Goal: Task Accomplishment & Management: Use online tool/utility

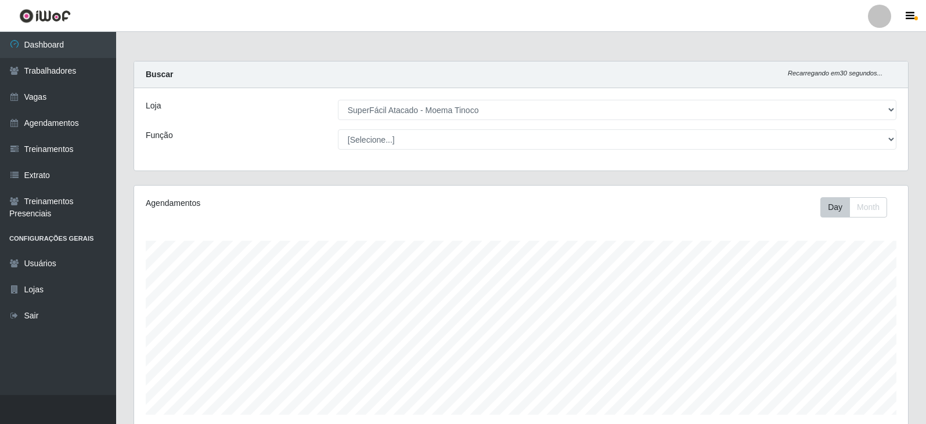
select select "540"
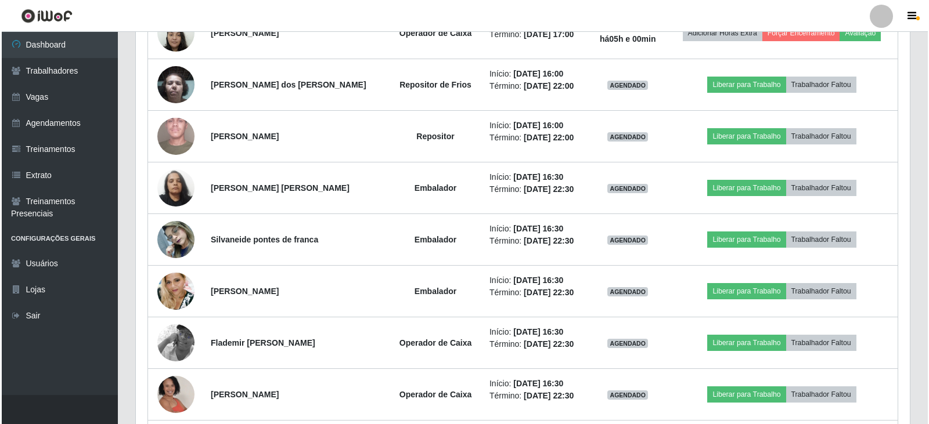
scroll to position [760, 0]
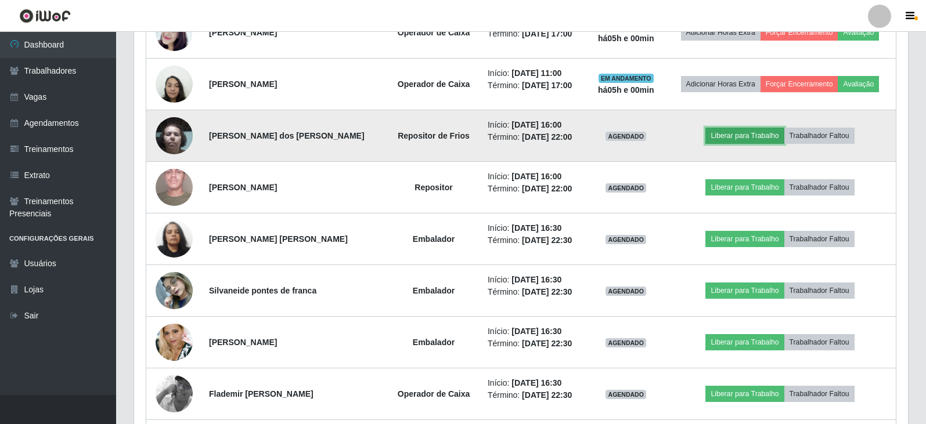
click at [757, 140] on button "Liberar para Trabalho" at bounding box center [744, 136] width 78 height 16
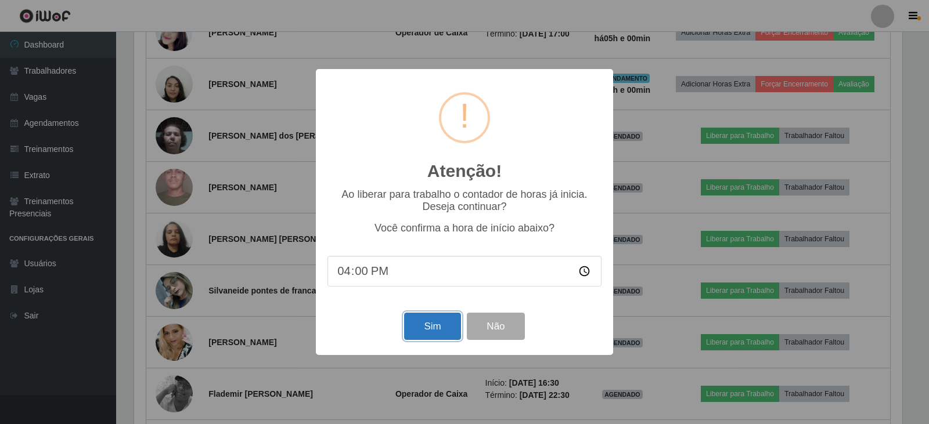
click at [416, 335] on button "Sim" at bounding box center [432, 326] width 56 height 27
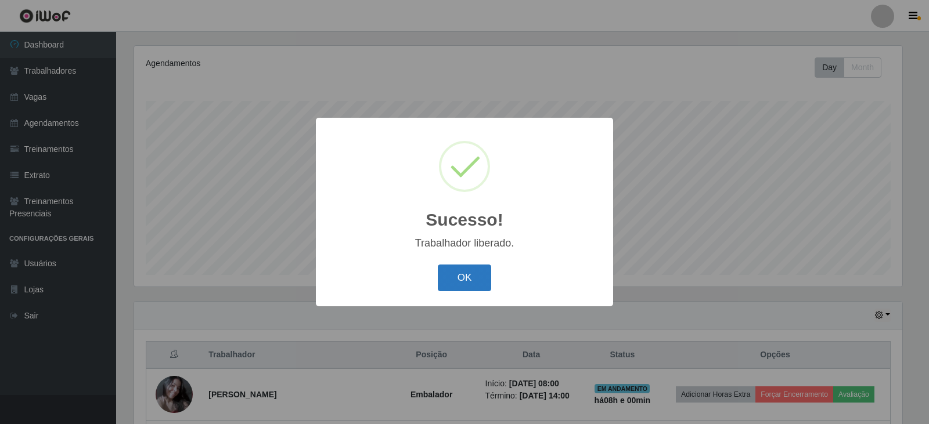
click at [470, 279] on button "OK" at bounding box center [465, 278] width 54 height 27
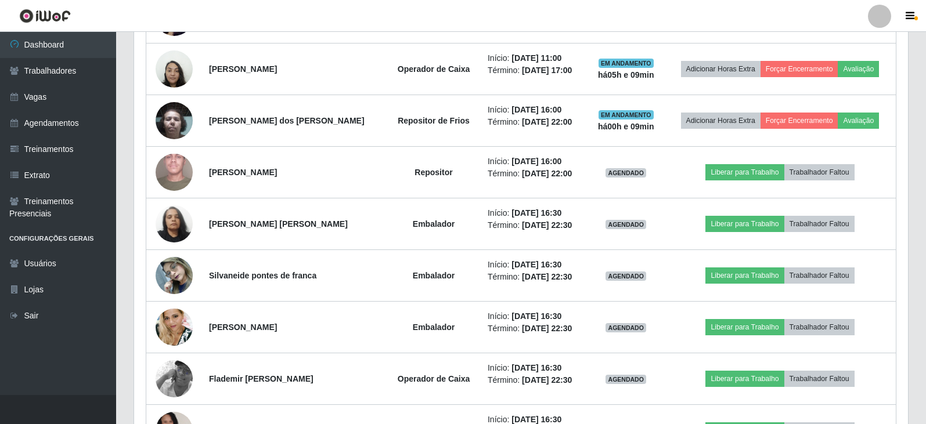
scroll to position [1068, 0]
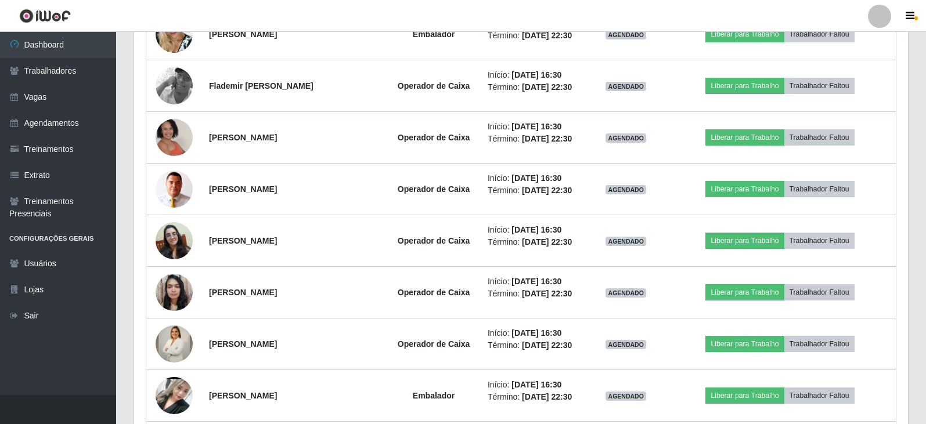
click at [684, 3] on header "Perfil Alterar Senha Sair" at bounding box center [463, 16] width 926 height 32
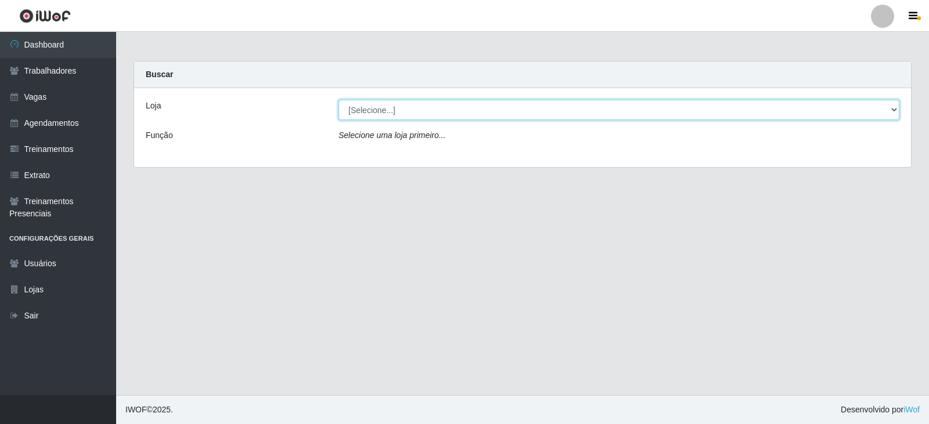
click at [438, 114] on select "[Selecione...] SuperFácil Atacado - Alto de São Manoel SuperFácil Atacado - Ema…" at bounding box center [618, 110] width 561 height 20
select select "540"
click at [338, 100] on select "[Selecione...] SuperFácil Atacado - Alto de São Manoel SuperFácil Atacado - Ema…" at bounding box center [618, 110] width 561 height 20
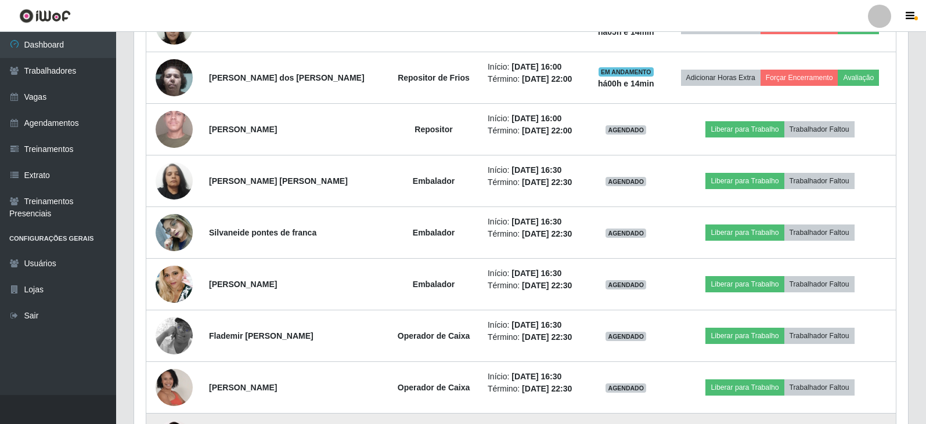
scroll to position [760, 0]
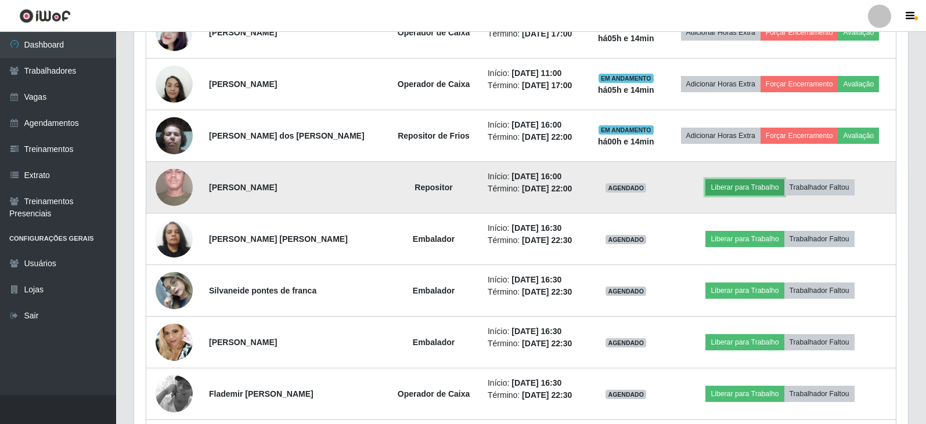
click at [735, 188] on button "Liberar para Trabalho" at bounding box center [744, 187] width 78 height 16
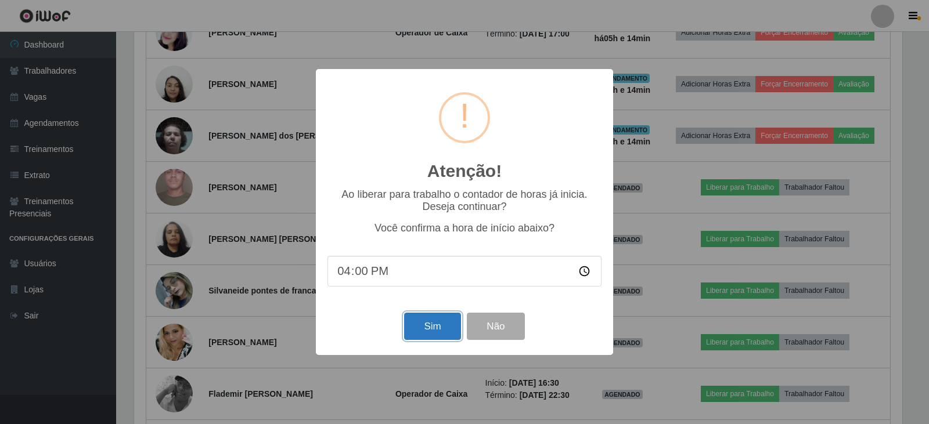
click at [420, 330] on button "Sim" at bounding box center [432, 326] width 56 height 27
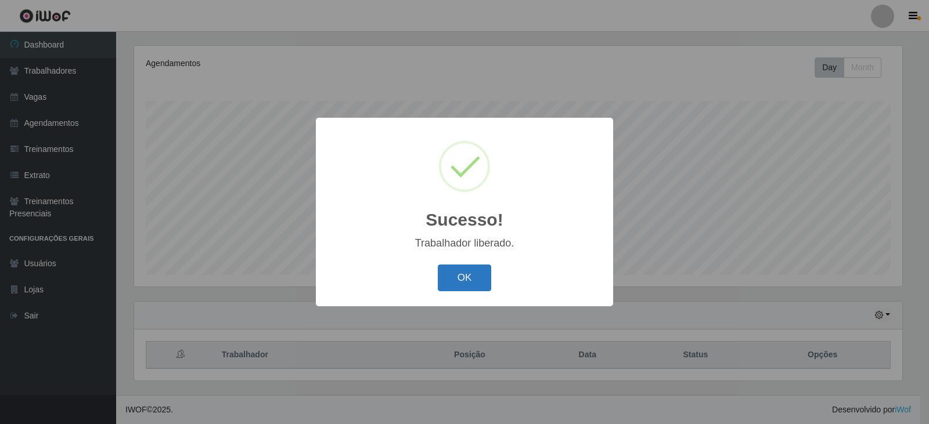
click at [466, 277] on button "OK" at bounding box center [465, 278] width 54 height 27
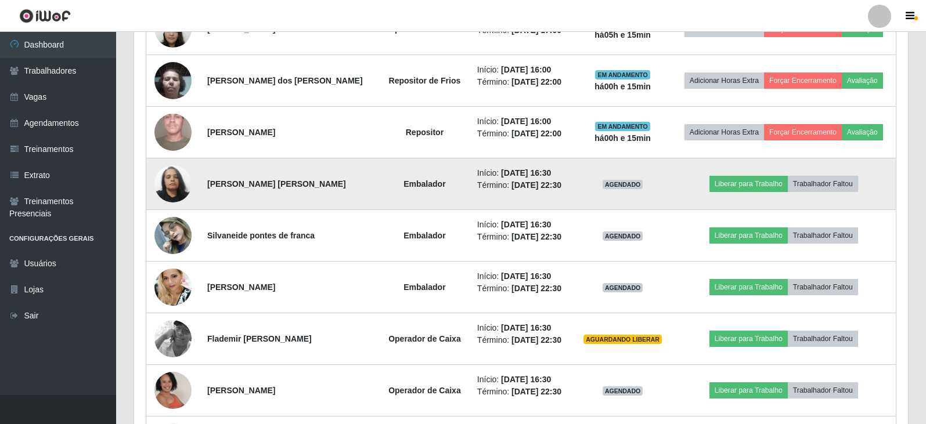
scroll to position [836, 0]
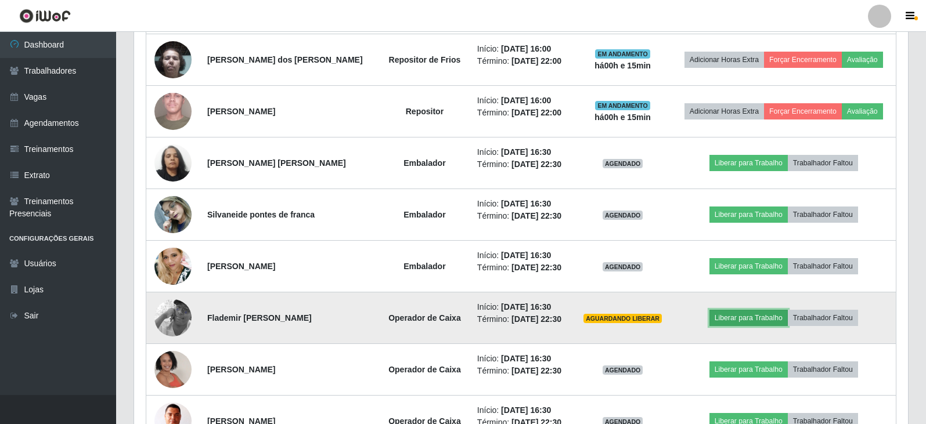
click at [742, 313] on button "Liberar para Trabalho" at bounding box center [748, 318] width 78 height 16
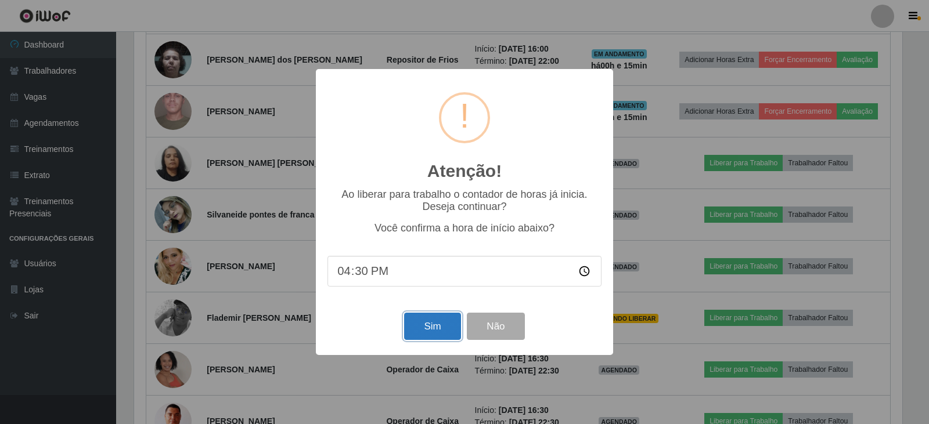
click at [444, 325] on button "Sim" at bounding box center [432, 326] width 56 height 27
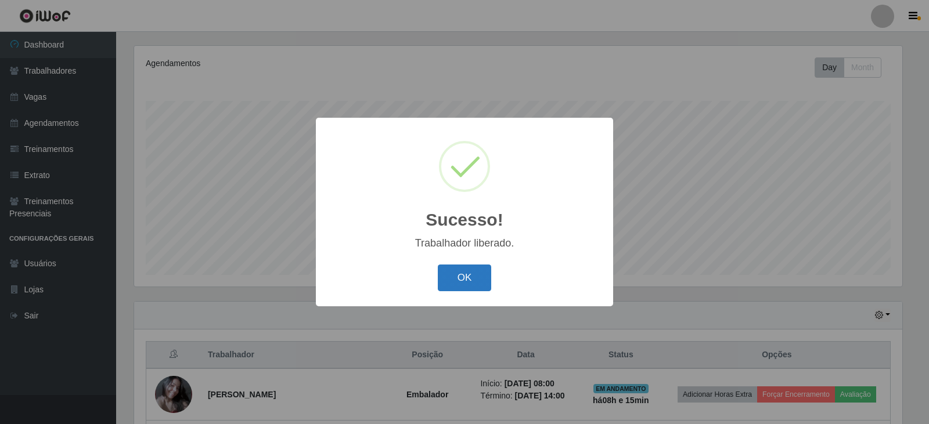
click at [478, 279] on button "OK" at bounding box center [465, 278] width 54 height 27
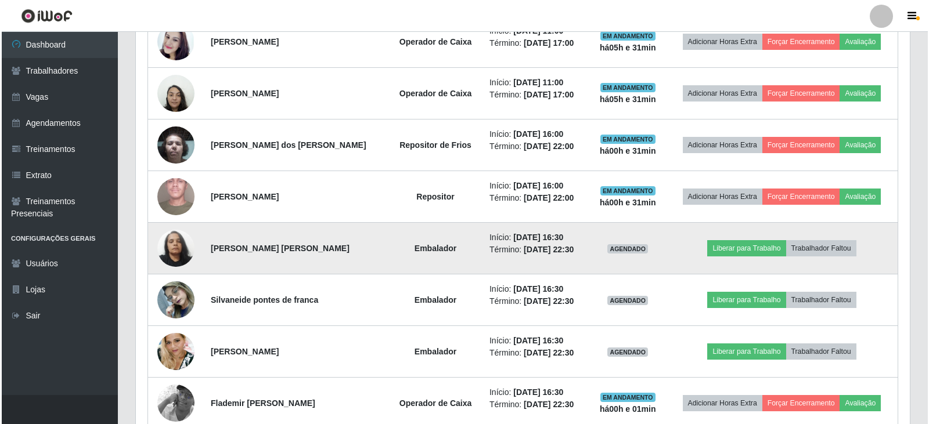
scroll to position [754, 0]
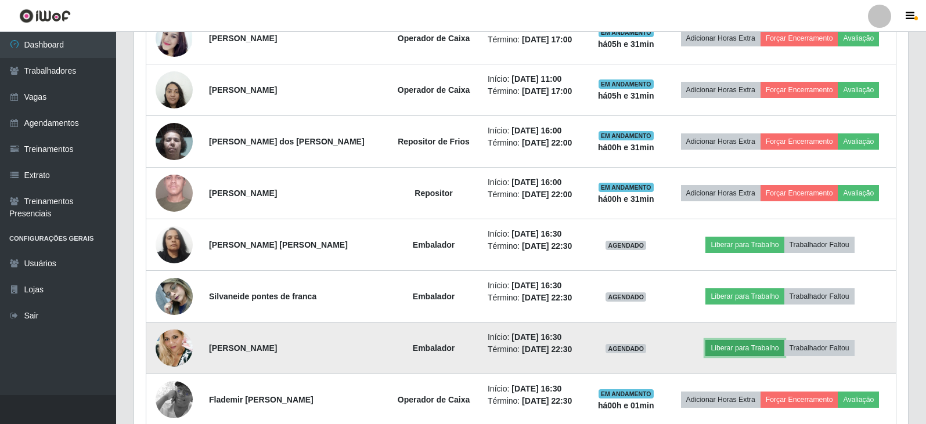
click at [738, 350] on button "Liberar para Trabalho" at bounding box center [744, 348] width 78 height 16
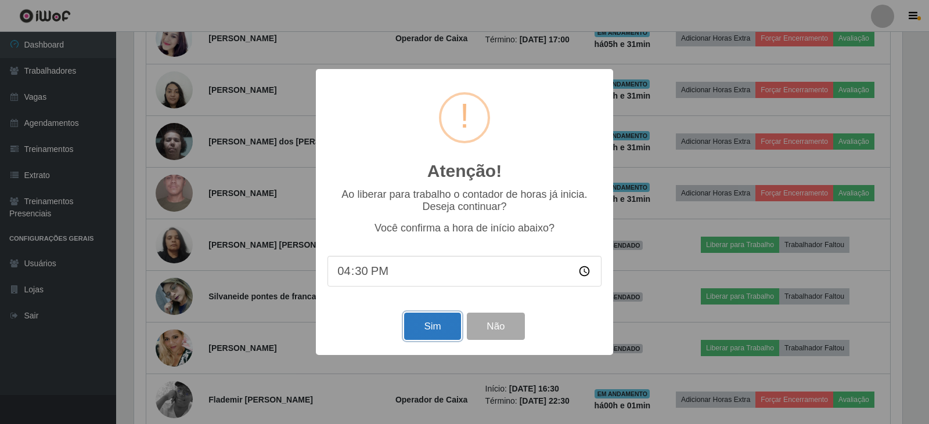
click at [423, 338] on button "Sim" at bounding box center [432, 326] width 56 height 27
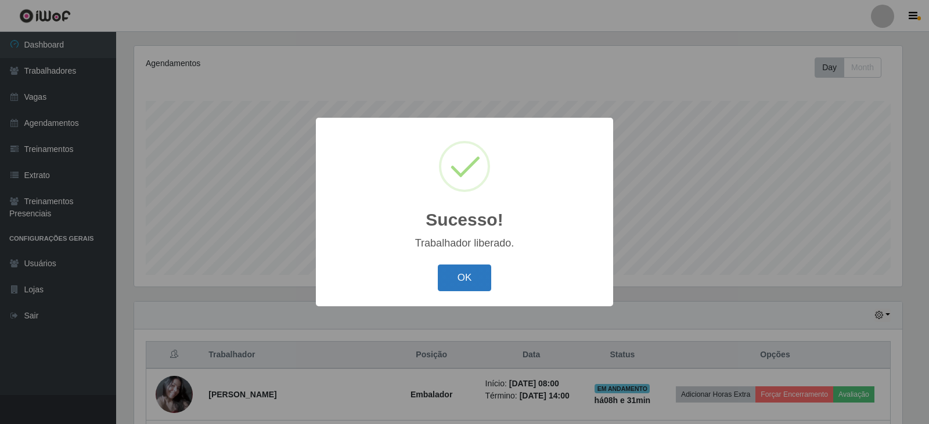
click at [472, 280] on button "OK" at bounding box center [465, 278] width 54 height 27
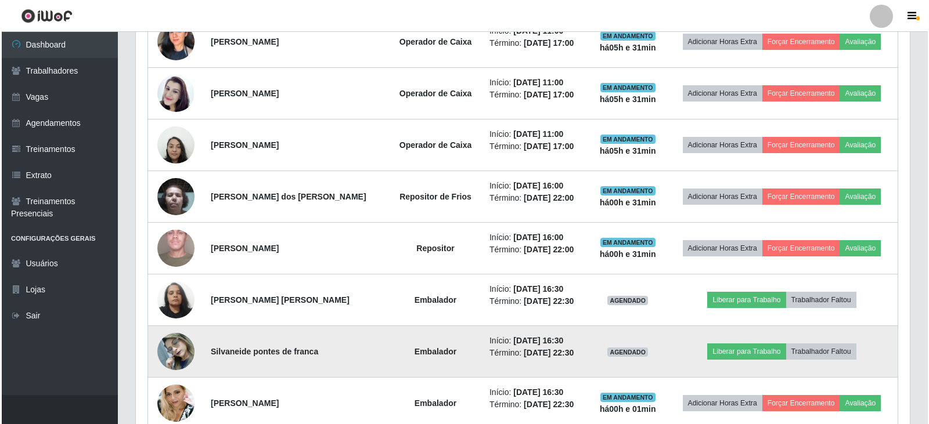
scroll to position [720, 0]
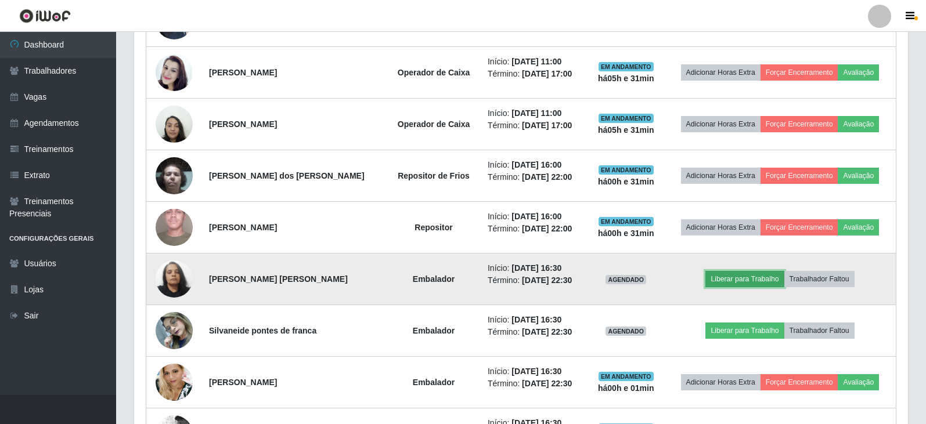
click at [734, 276] on button "Liberar para Trabalho" at bounding box center [744, 279] width 78 height 16
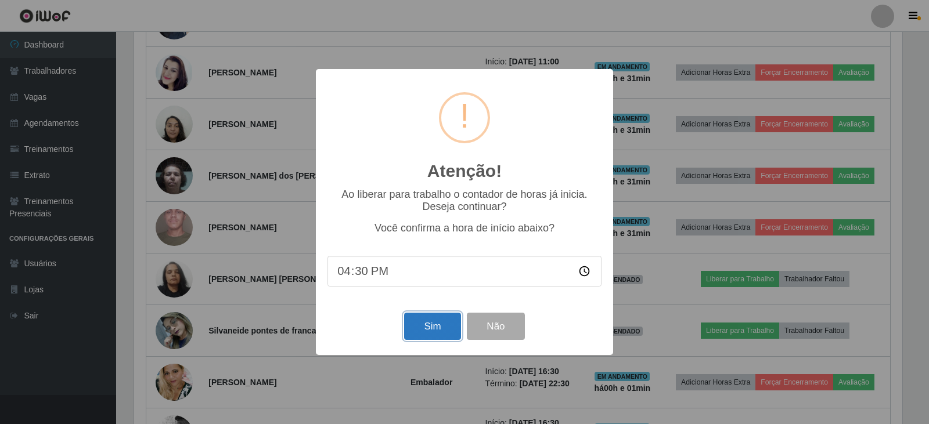
click at [425, 327] on button "Sim" at bounding box center [432, 326] width 56 height 27
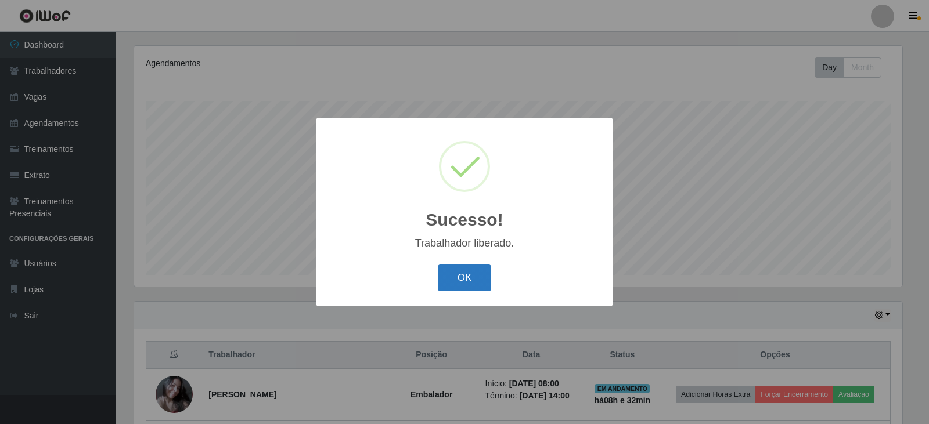
click at [457, 281] on button "OK" at bounding box center [465, 278] width 54 height 27
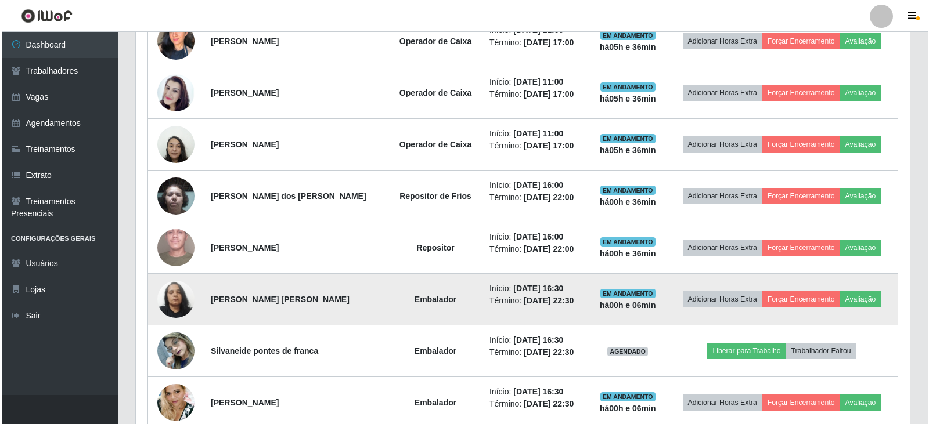
scroll to position [720, 0]
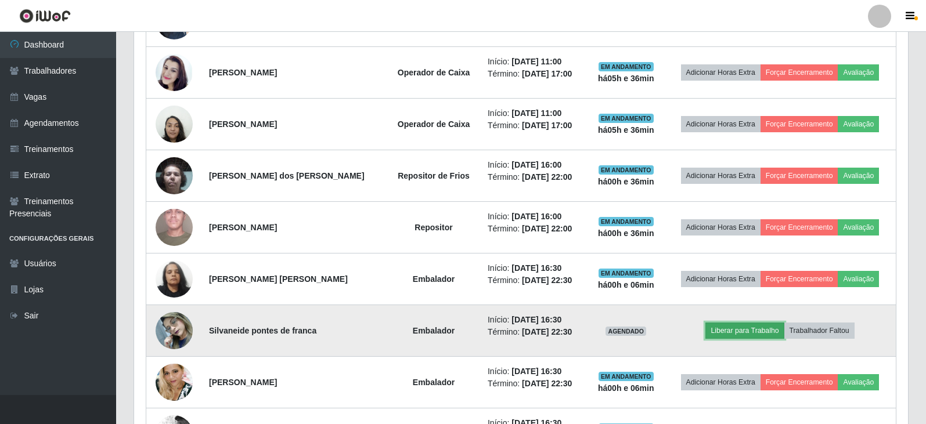
click at [743, 330] on button "Liberar para Trabalho" at bounding box center [744, 331] width 78 height 16
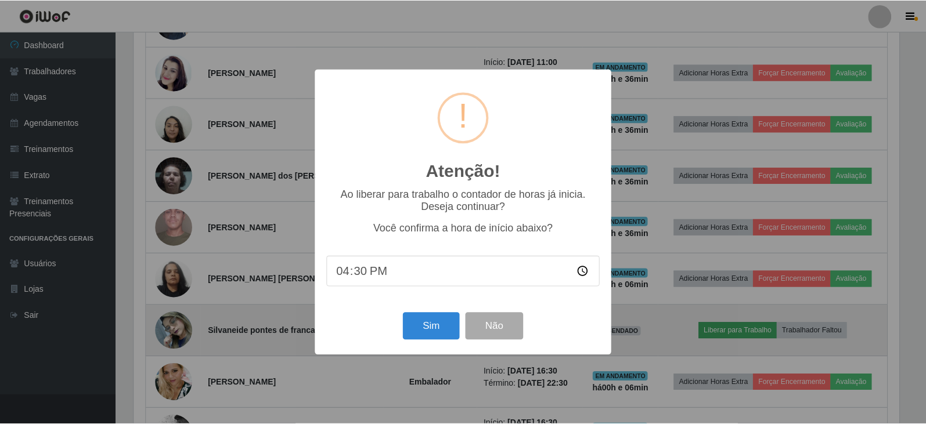
scroll to position [241, 768]
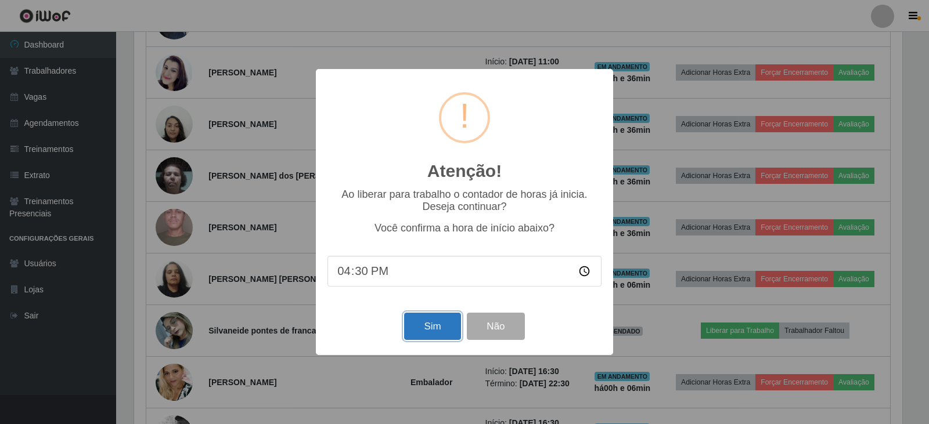
click at [425, 338] on button "Sim" at bounding box center [432, 326] width 56 height 27
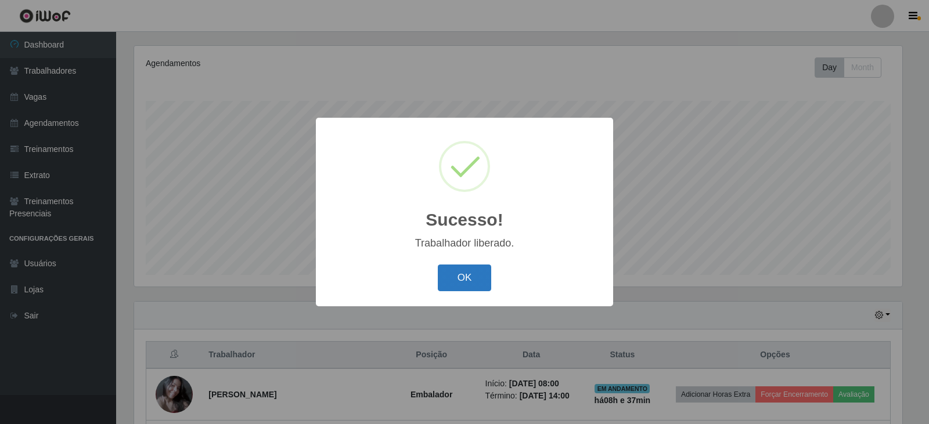
click at [472, 286] on button "OK" at bounding box center [465, 278] width 54 height 27
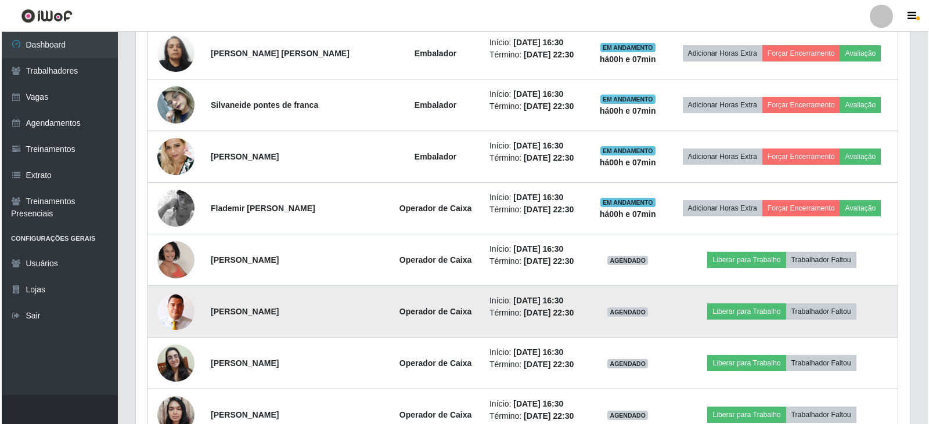
scroll to position [952, 0]
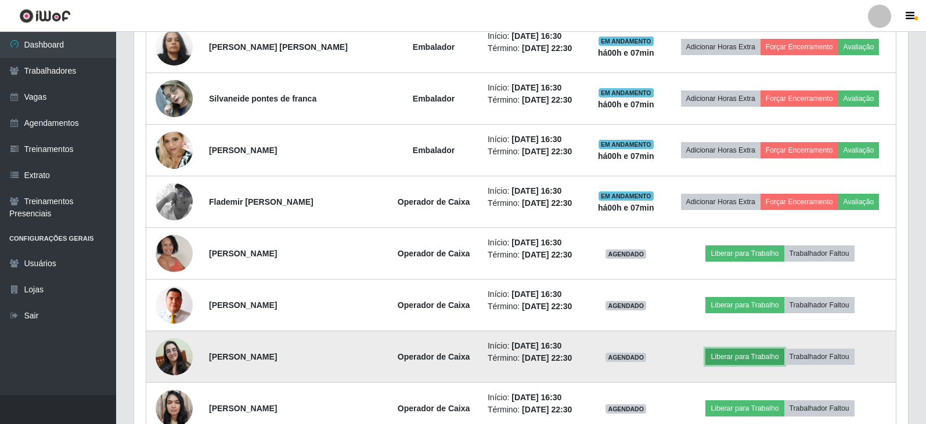
click at [745, 358] on button "Liberar para Trabalho" at bounding box center [744, 357] width 78 height 16
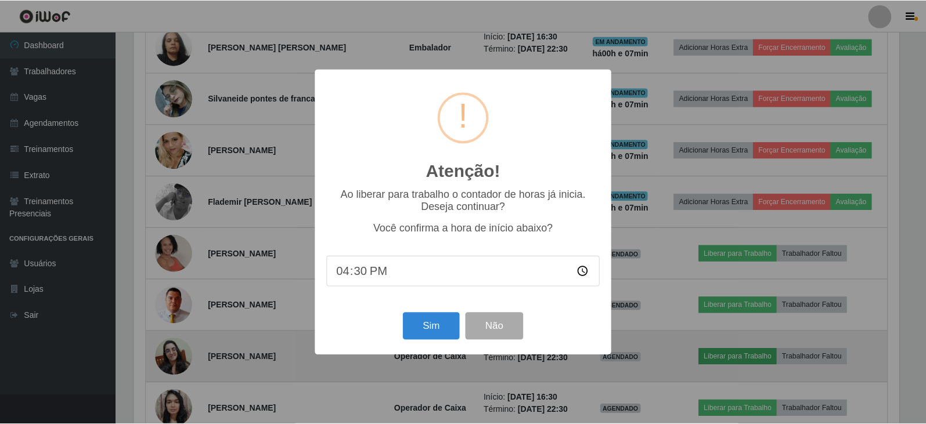
scroll to position [241, 768]
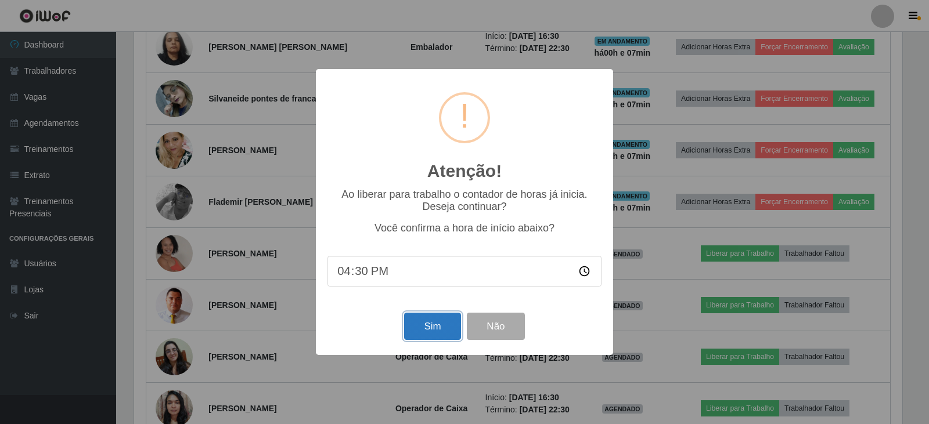
click at [430, 334] on button "Sim" at bounding box center [432, 326] width 56 height 27
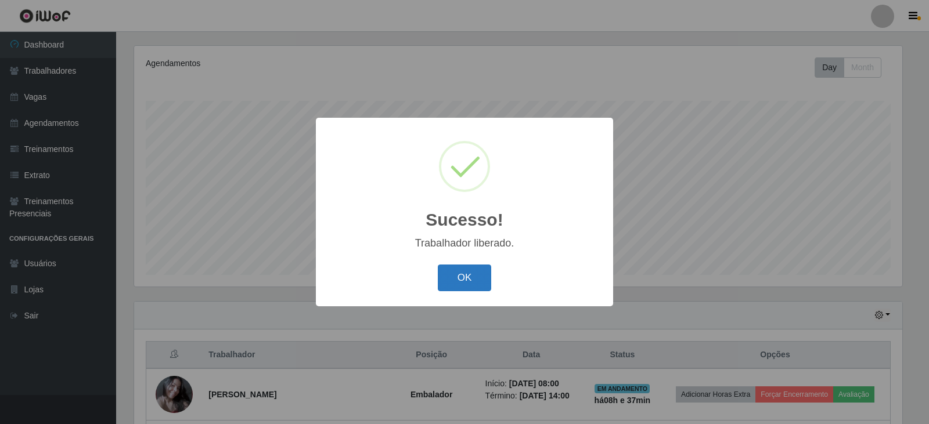
click at [463, 281] on button "OK" at bounding box center [465, 278] width 54 height 27
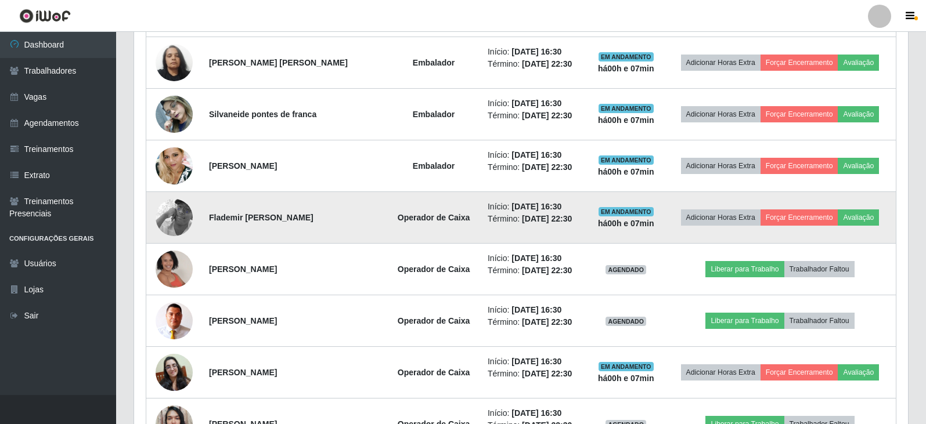
scroll to position [952, 0]
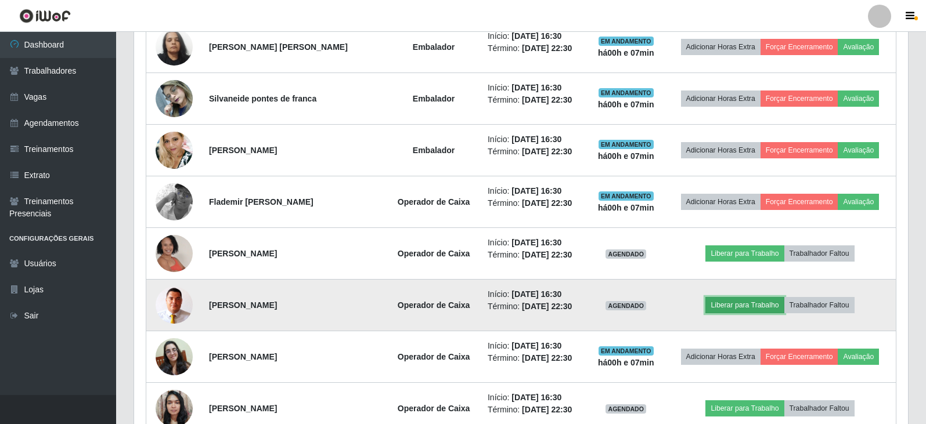
click at [753, 305] on button "Liberar para Trabalho" at bounding box center [744, 305] width 78 height 16
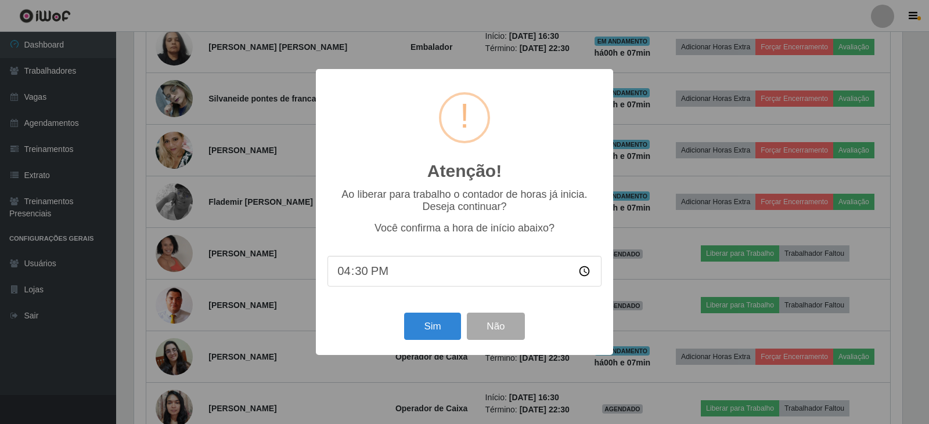
click at [403, 333] on div "Sim Não" at bounding box center [464, 326] width 274 height 33
click at [430, 320] on button "Sim" at bounding box center [432, 326] width 56 height 27
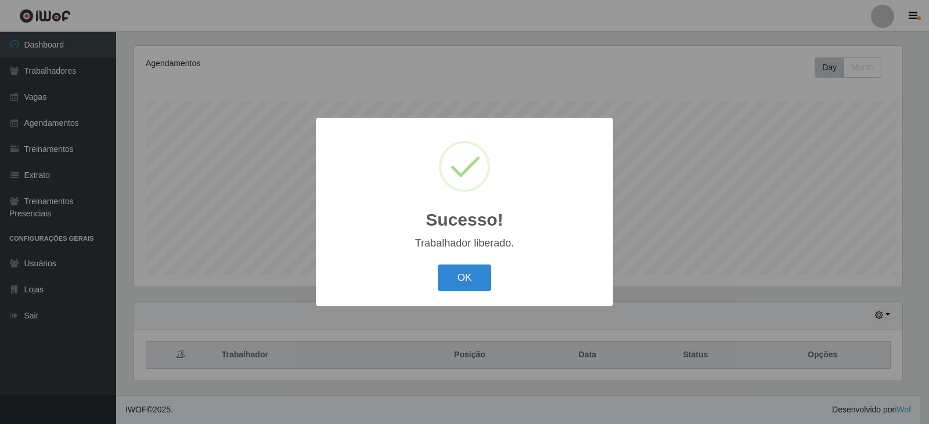
scroll to position [0, 0]
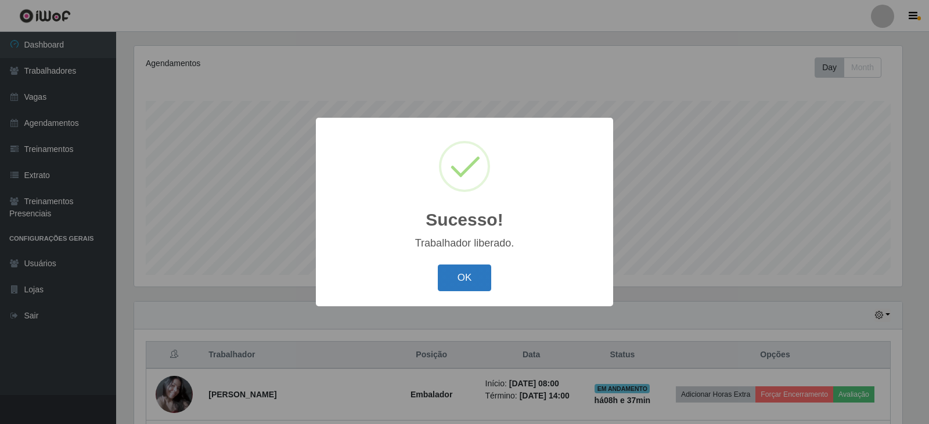
click at [467, 275] on button "OK" at bounding box center [465, 278] width 54 height 27
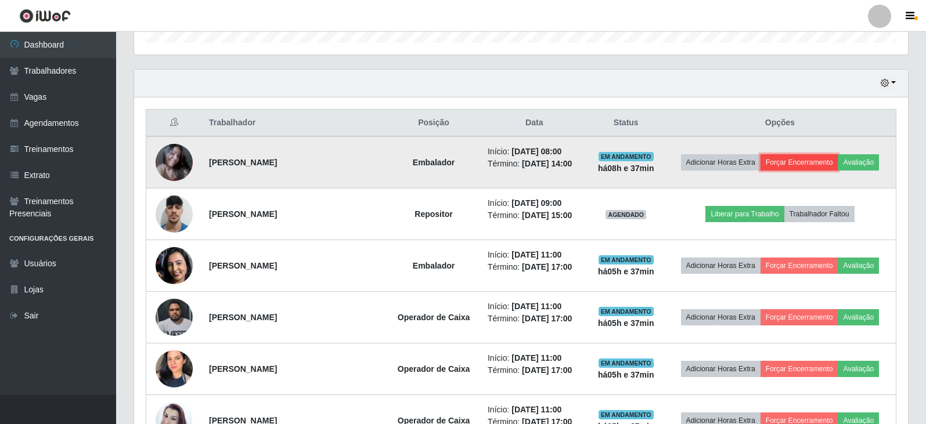
click at [809, 159] on button "Forçar Encerramento" at bounding box center [799, 162] width 78 height 16
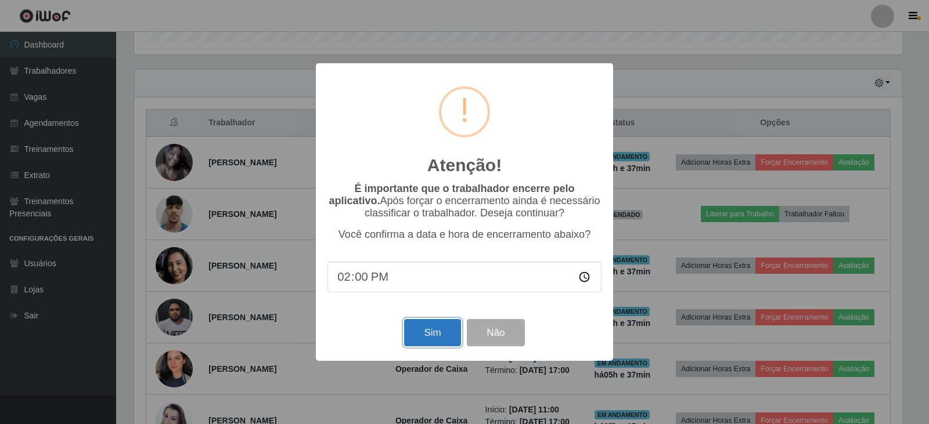
click at [442, 344] on button "Sim" at bounding box center [432, 332] width 56 height 27
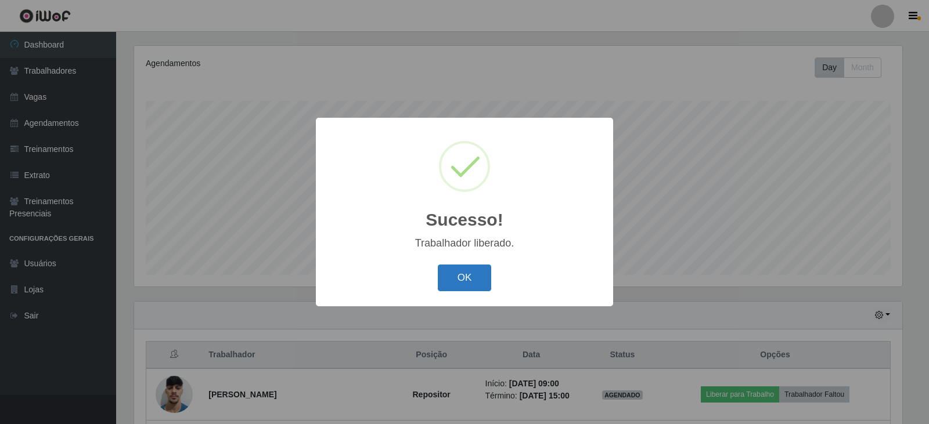
click at [464, 276] on button "OK" at bounding box center [465, 278] width 54 height 27
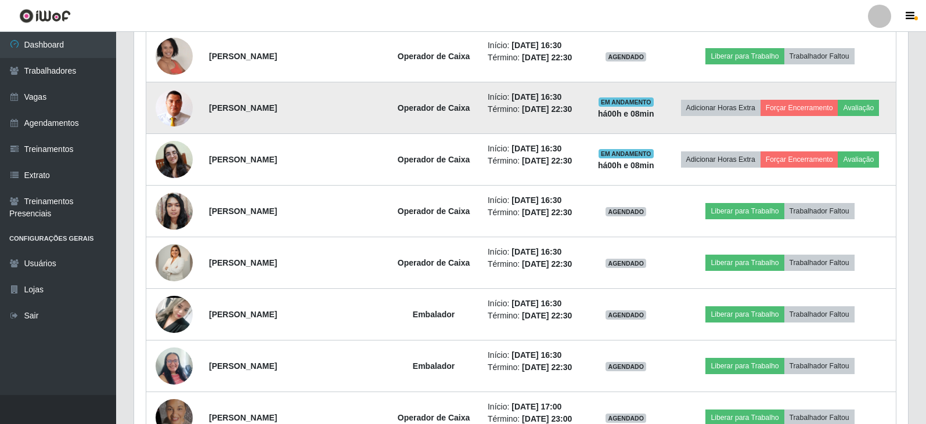
scroll to position [1127, 0]
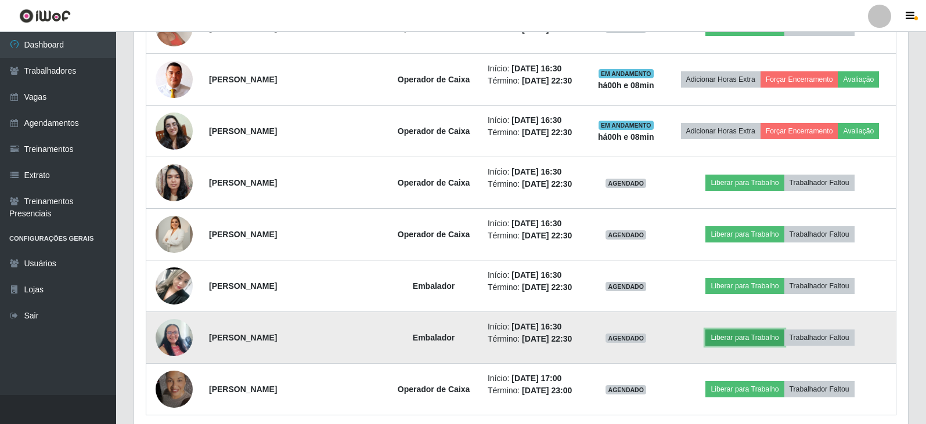
click at [779, 337] on button "Liberar para Trabalho" at bounding box center [744, 338] width 78 height 16
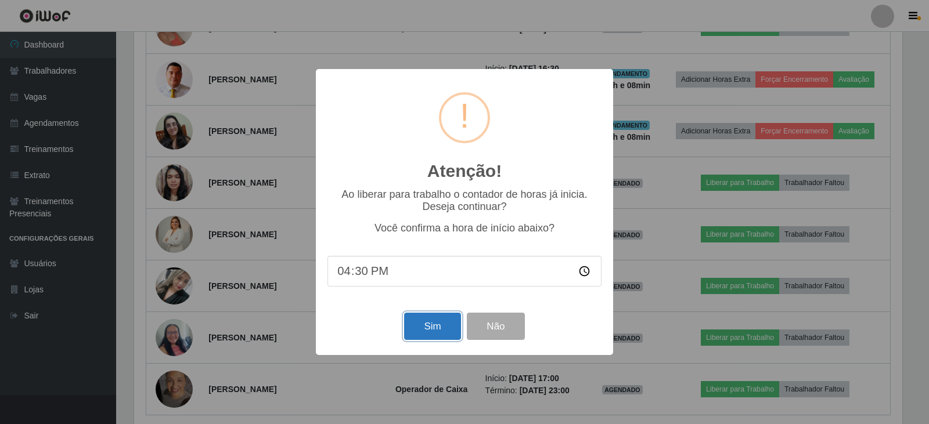
click at [436, 333] on button "Sim" at bounding box center [432, 326] width 56 height 27
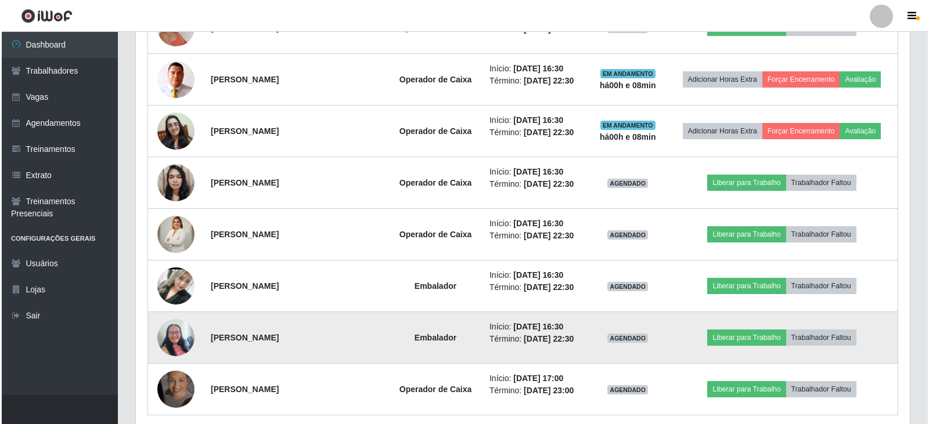
scroll to position [140, 0]
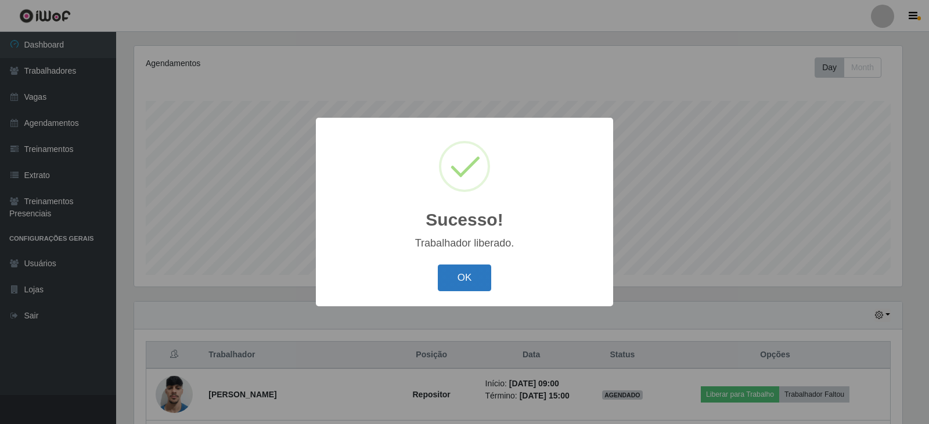
click at [465, 276] on button "OK" at bounding box center [465, 278] width 54 height 27
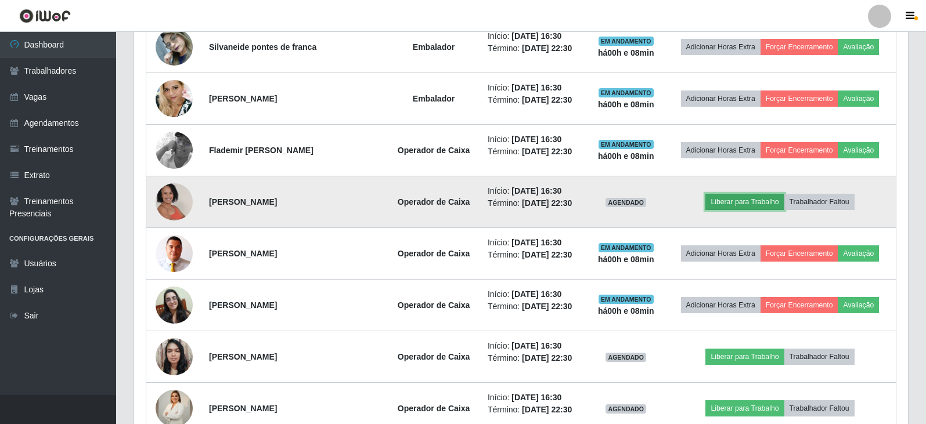
click at [735, 202] on button "Liberar para Trabalho" at bounding box center [744, 202] width 78 height 16
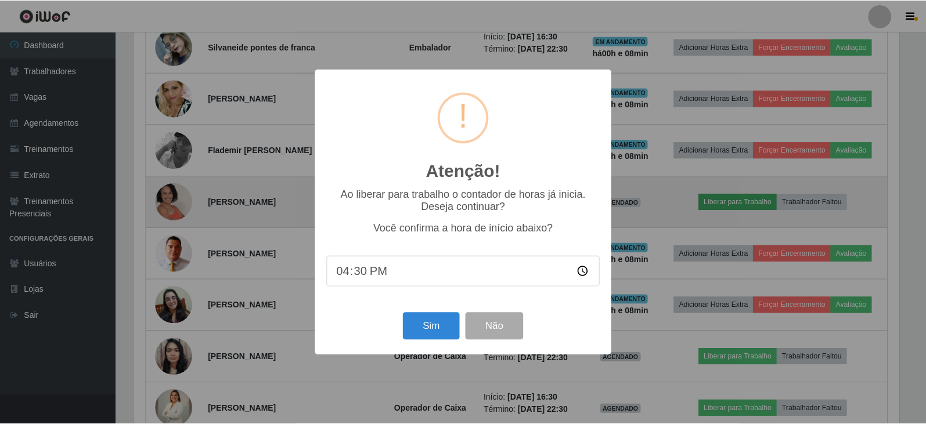
scroll to position [241, 768]
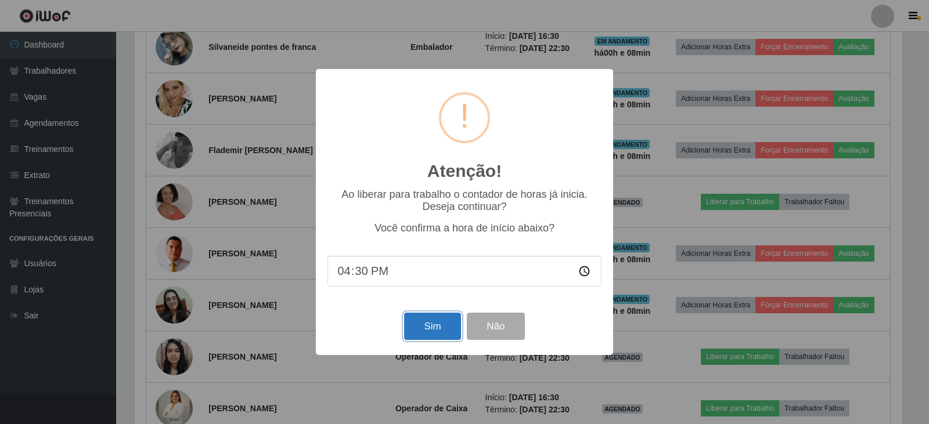
click at [448, 331] on button "Sim" at bounding box center [432, 326] width 56 height 27
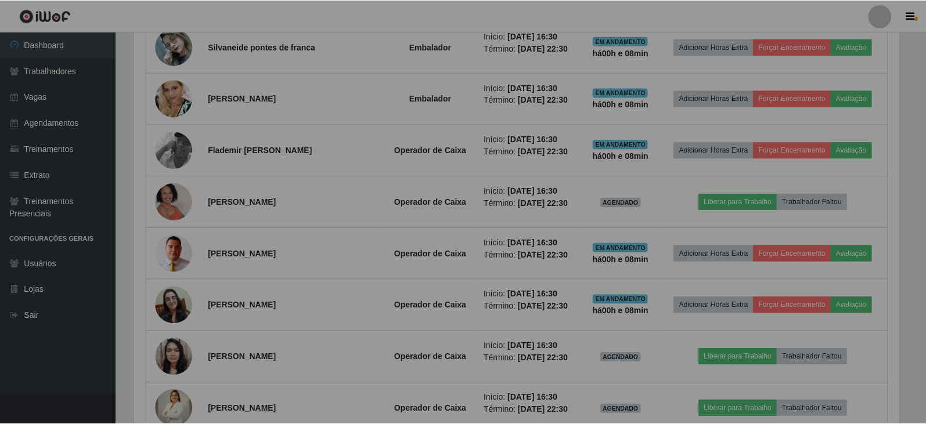
scroll to position [580131, 579598]
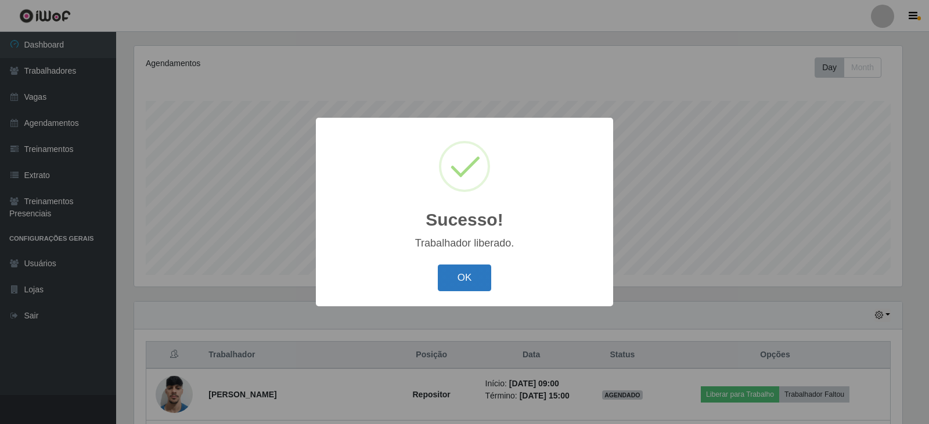
click at [468, 281] on button "OK" at bounding box center [465, 278] width 54 height 27
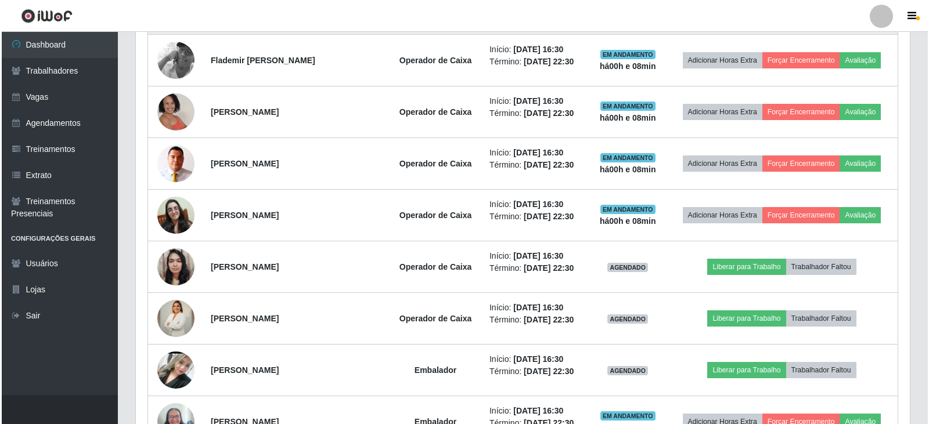
scroll to position [1068, 0]
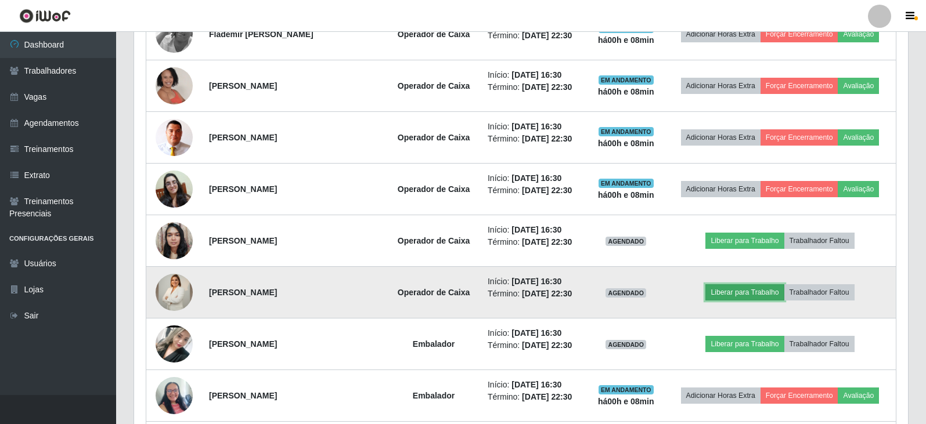
click at [753, 293] on button "Liberar para Trabalho" at bounding box center [744, 292] width 78 height 16
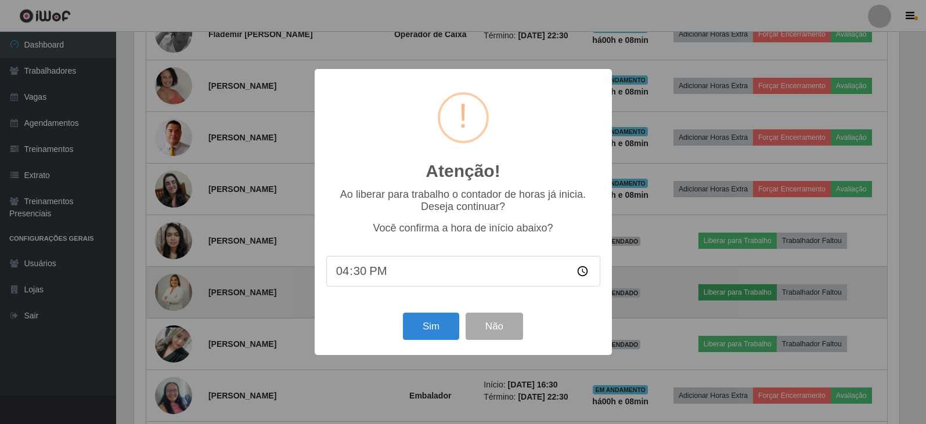
scroll to position [241, 768]
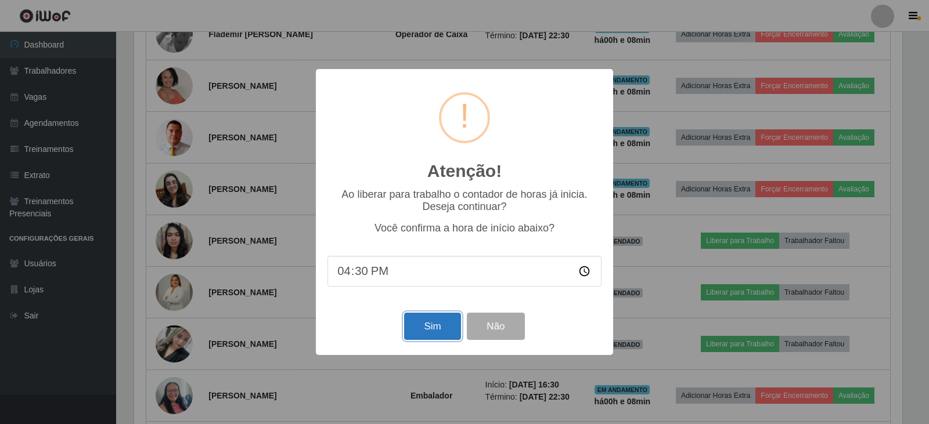
click at [445, 326] on button "Sim" at bounding box center [432, 326] width 56 height 27
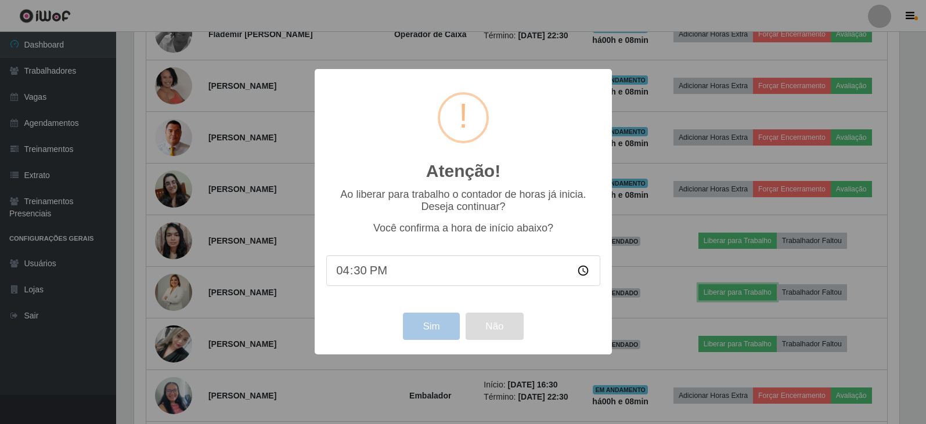
scroll to position [241, 774]
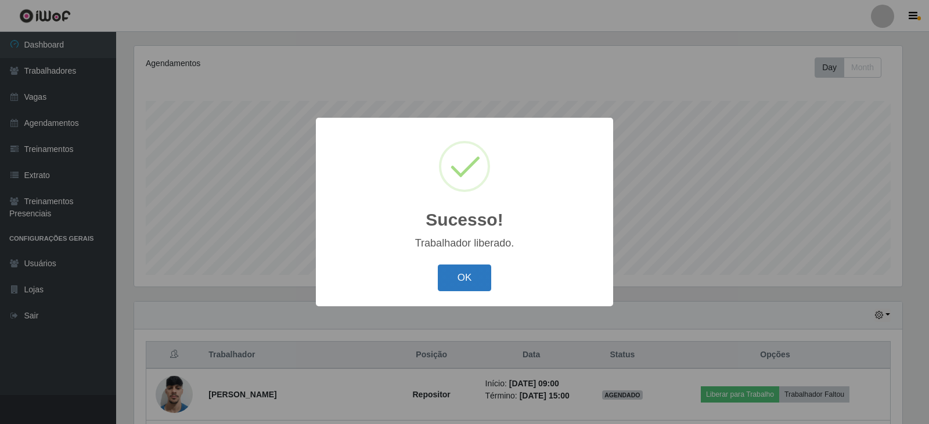
click at [474, 279] on button "OK" at bounding box center [465, 278] width 54 height 27
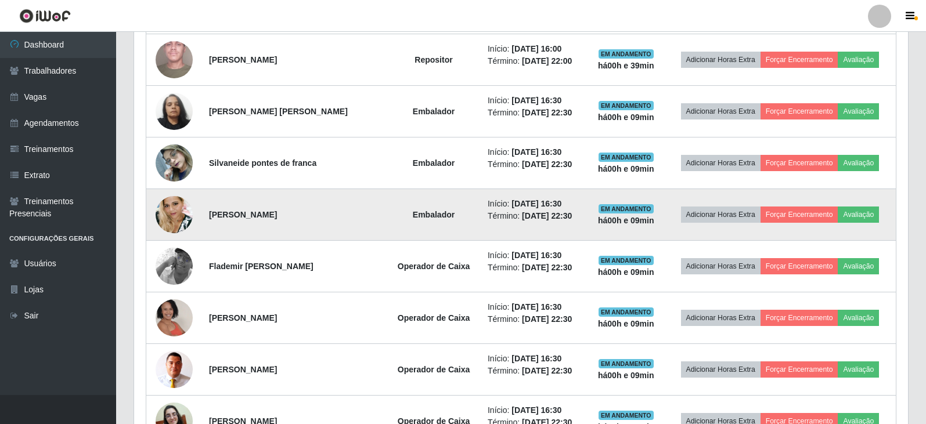
click at [167, 213] on img at bounding box center [174, 214] width 37 height 51
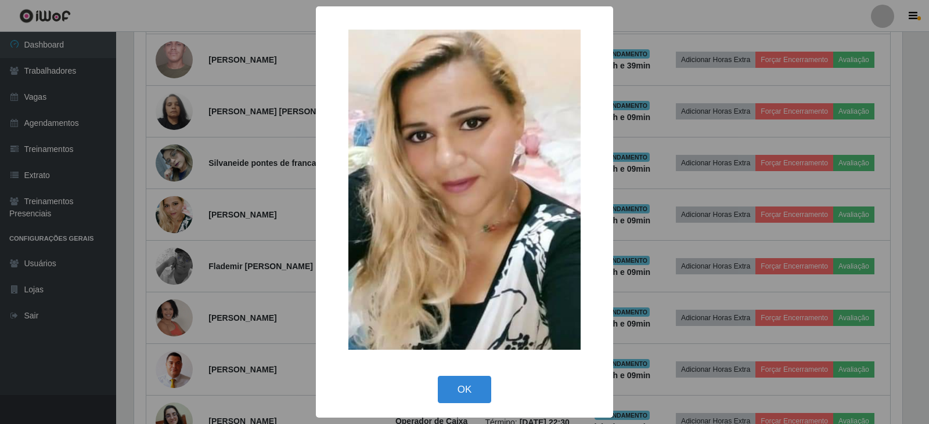
click at [468, 376] on div "OK Cancel" at bounding box center [464, 389] width 274 height 33
click at [467, 385] on button "OK" at bounding box center [465, 389] width 54 height 27
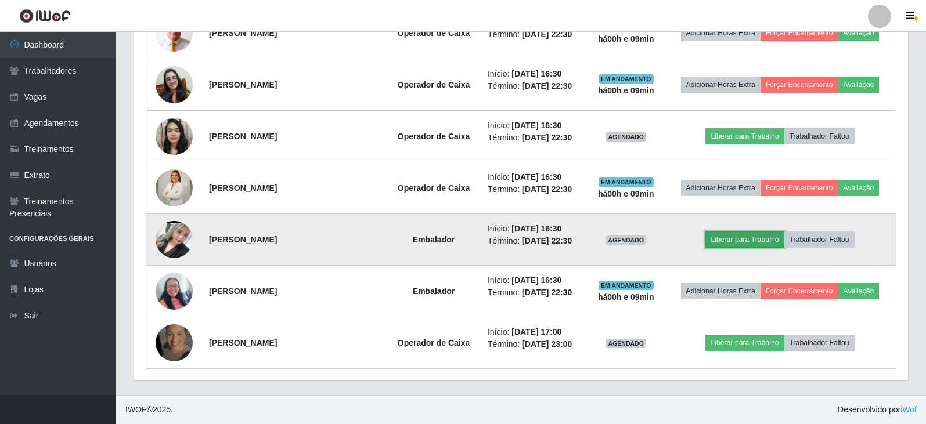
click at [760, 241] on button "Liberar para Trabalho" at bounding box center [744, 240] width 78 height 16
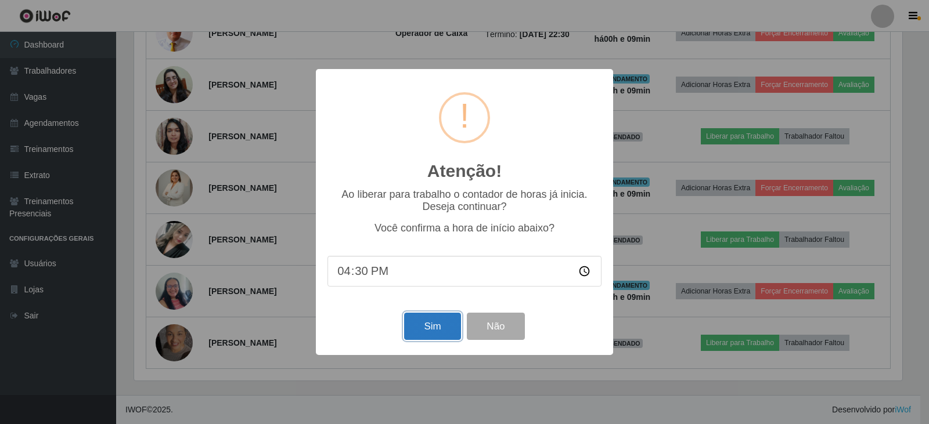
click at [434, 327] on button "Sim" at bounding box center [432, 326] width 56 height 27
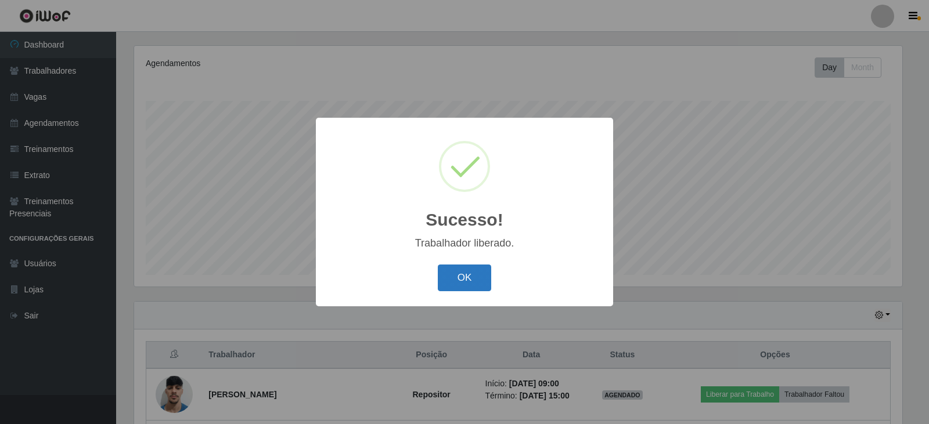
click at [477, 274] on button "OK" at bounding box center [465, 278] width 54 height 27
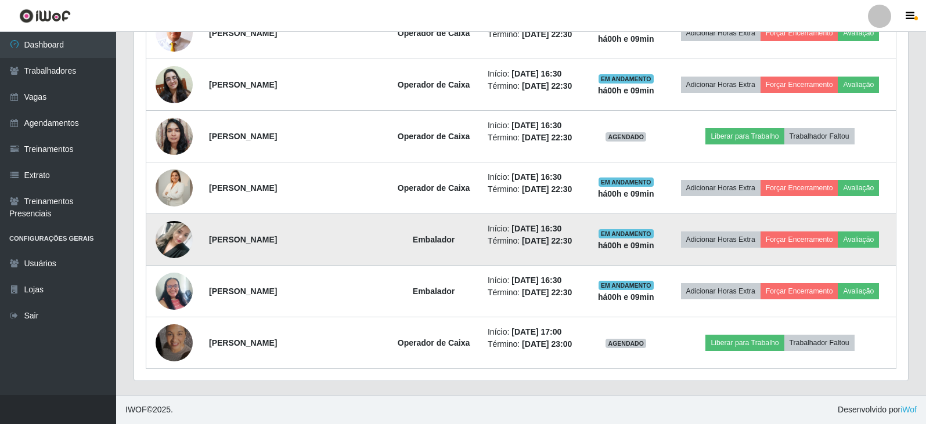
click at [180, 237] on img at bounding box center [174, 239] width 37 height 82
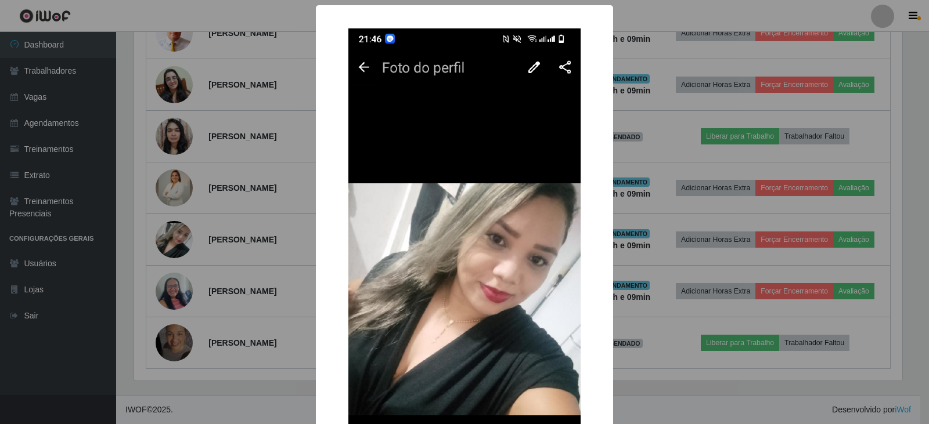
click at [745, 212] on div "× OK Cancel" at bounding box center [464, 212] width 929 height 424
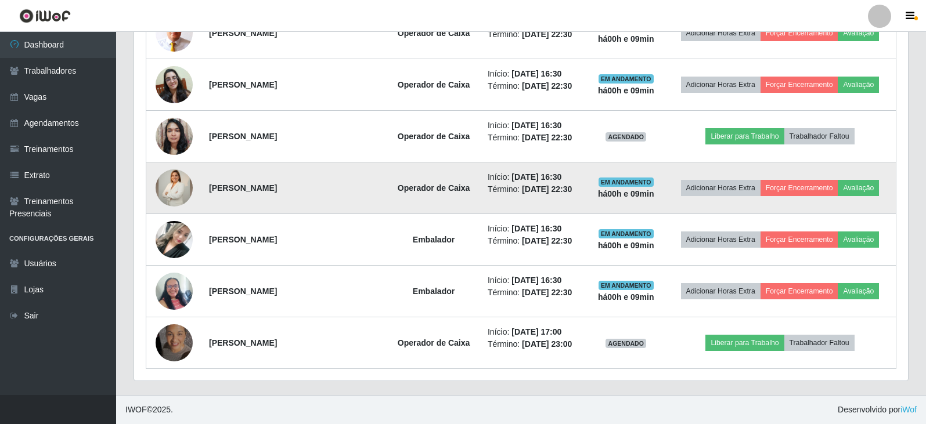
click at [175, 190] on img at bounding box center [174, 188] width 37 height 65
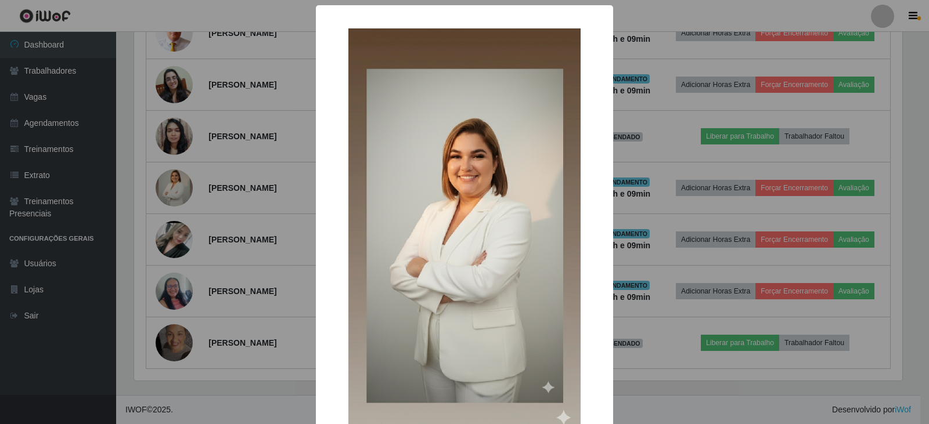
click at [659, 324] on div "× OK Cancel" at bounding box center [464, 212] width 929 height 424
